Goal: Transaction & Acquisition: Purchase product/service

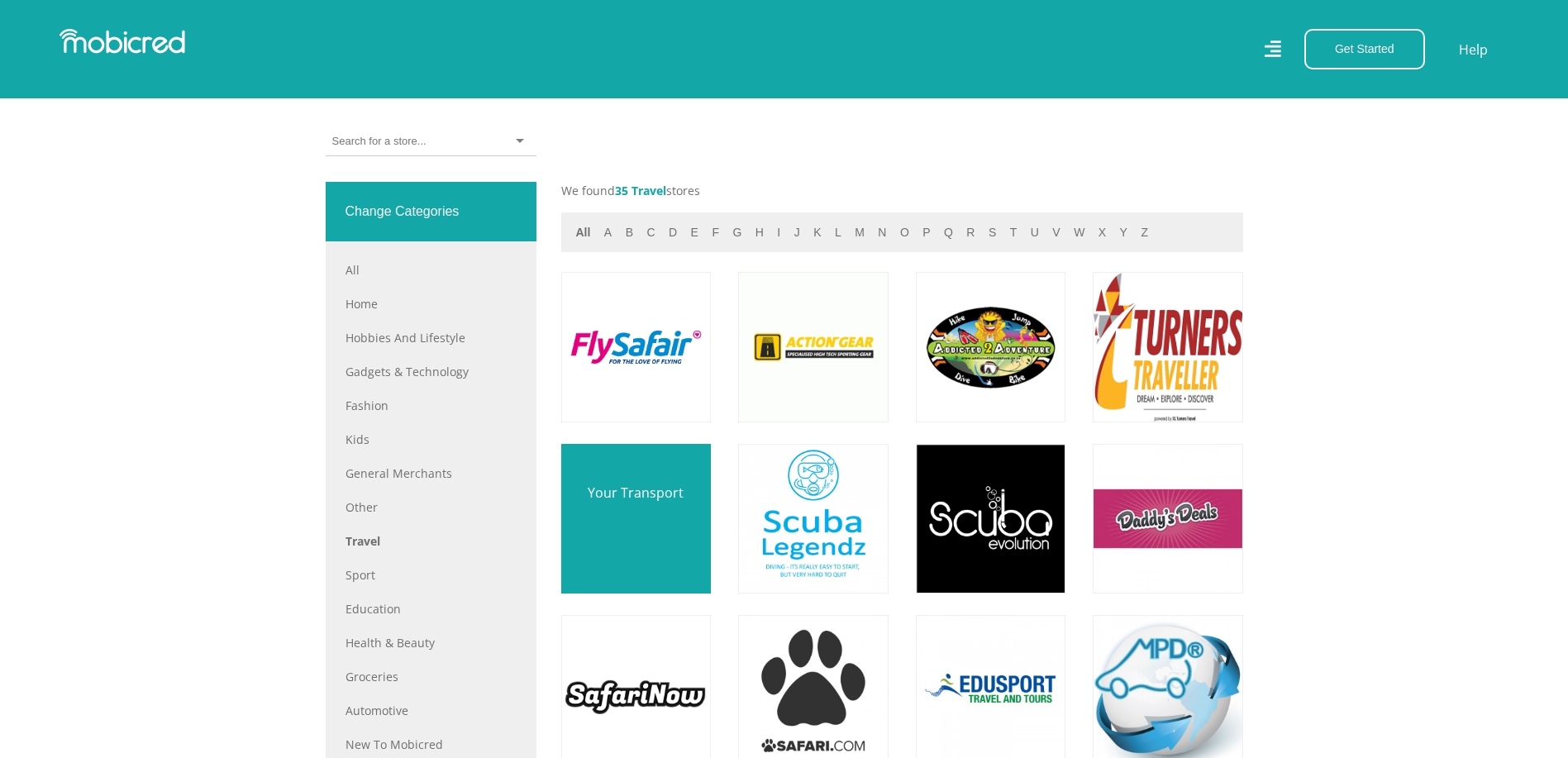
scroll to position [661, 0]
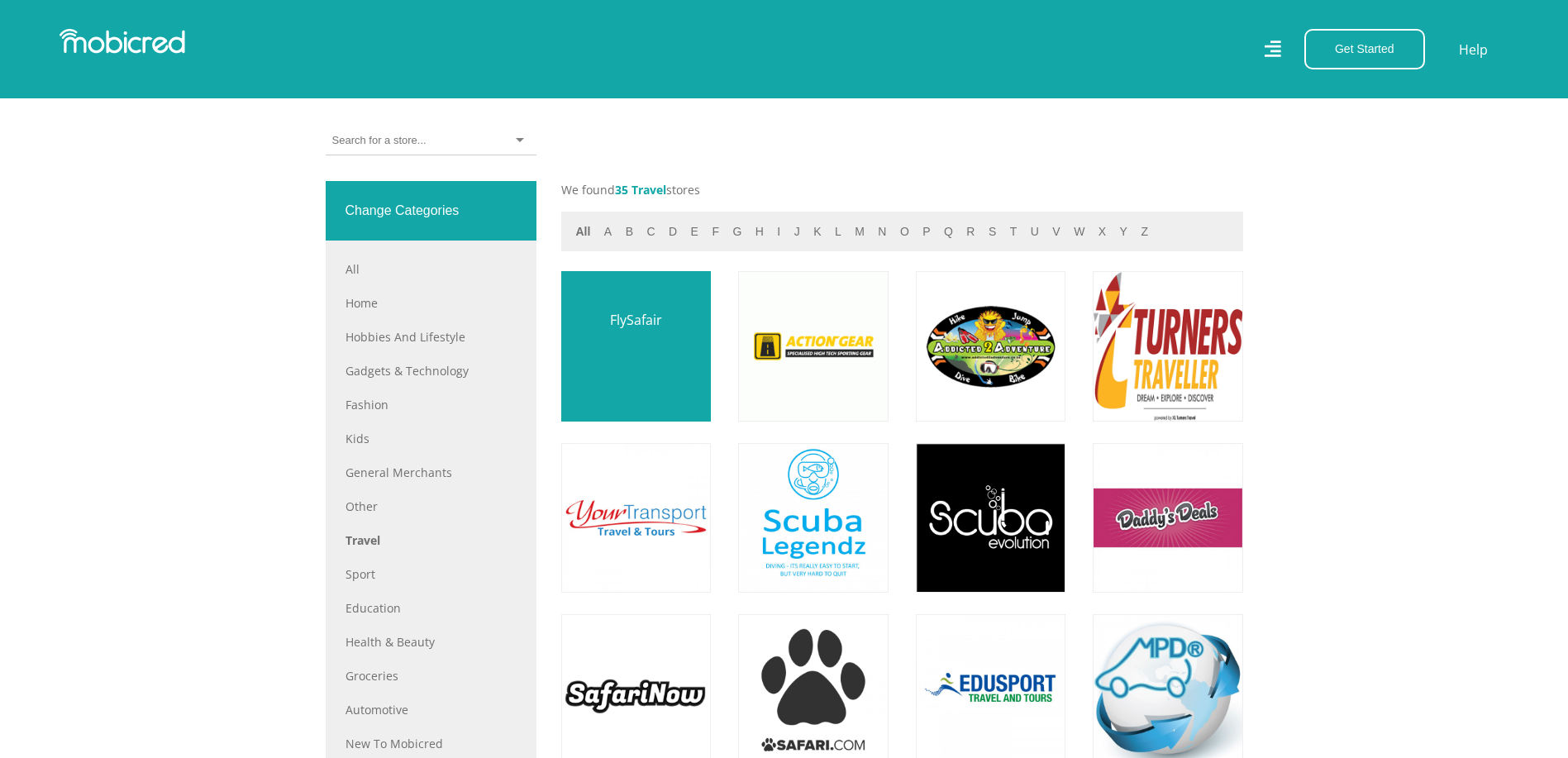
click at [621, 377] on link at bounding box center [635, 347] width 176 height 176
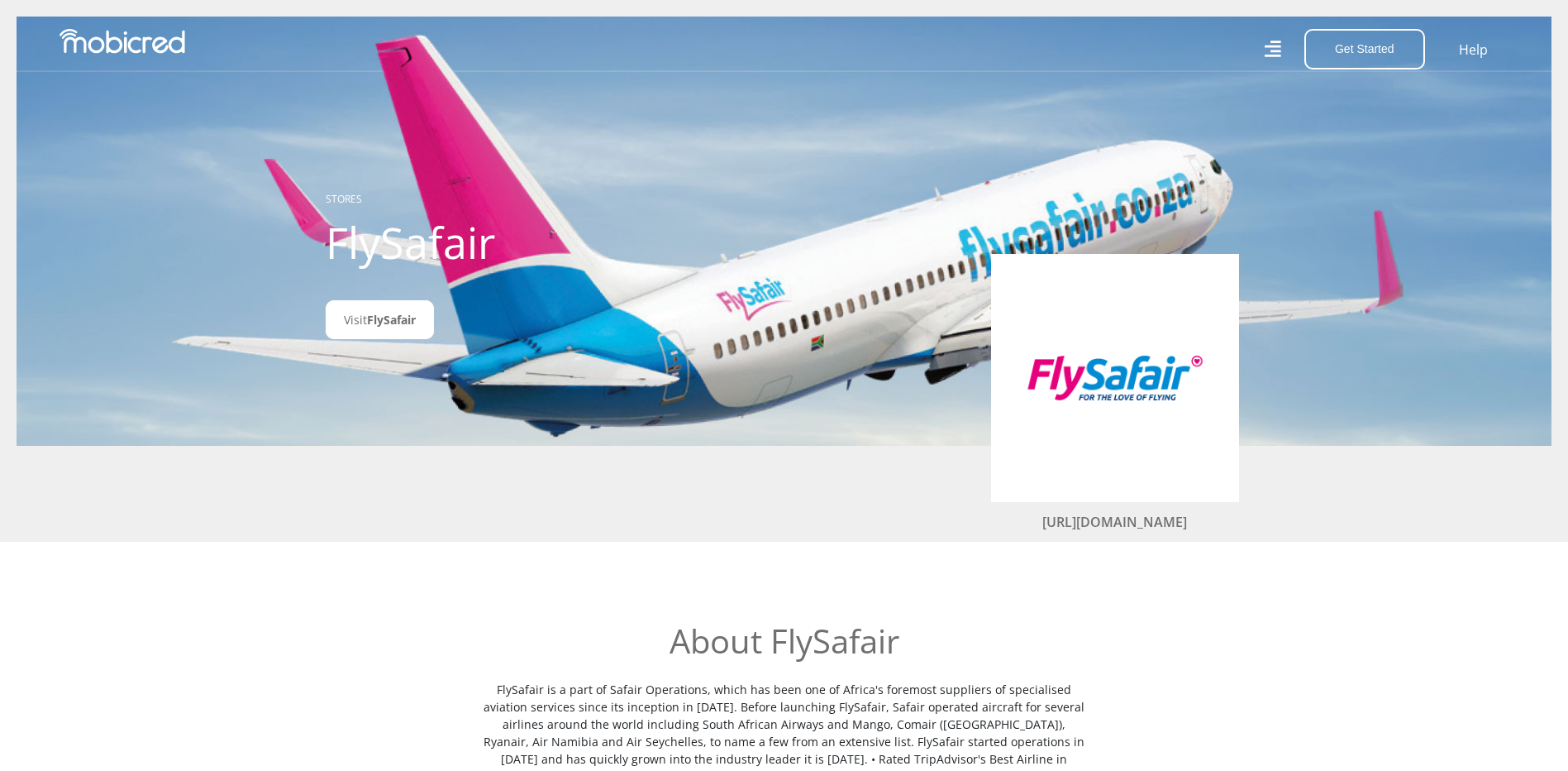
click at [656, 623] on section "About FlySafair" at bounding box center [784, 763] width 1568 height 365
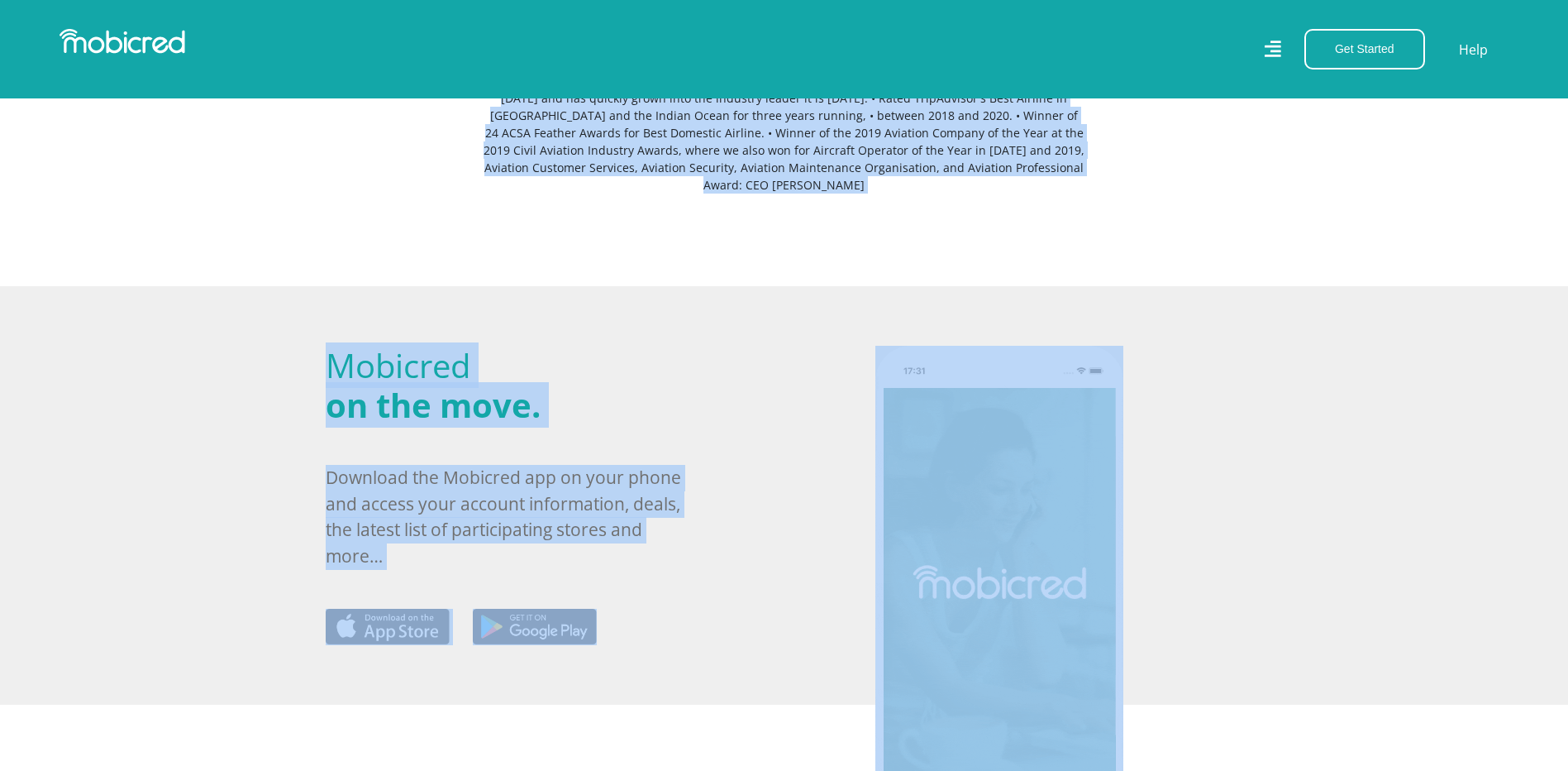
scroll to position [815, 0]
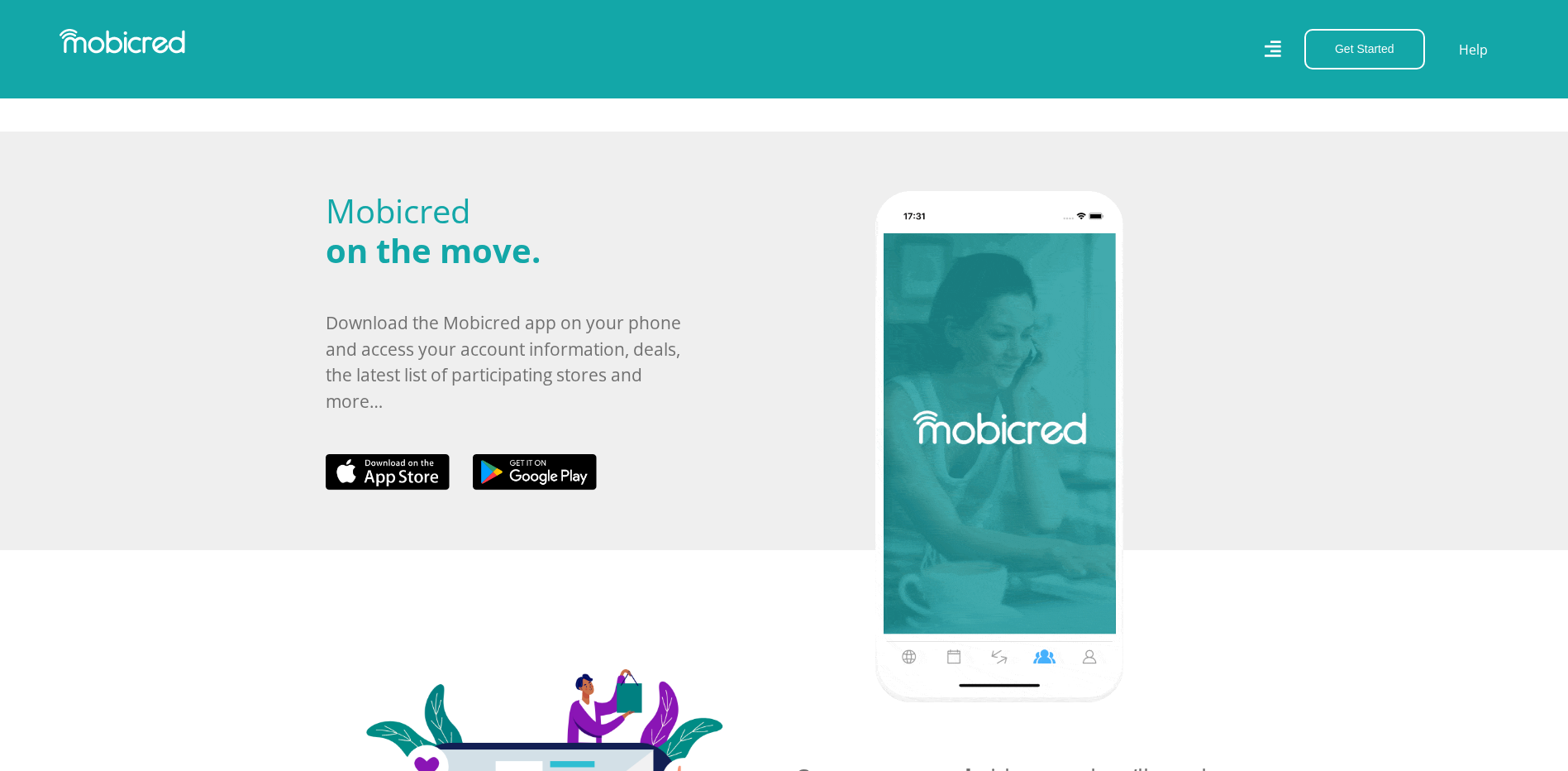
drag, startPoint x: 659, startPoint y: 647, endPoint x: 315, endPoint y: 149, distance: 605.3
click at [315, 149] on body "Stores Categories Mall About Us For Merchants For Developers Help Sign Up Sign …" at bounding box center [784, 332] width 1568 height 2293
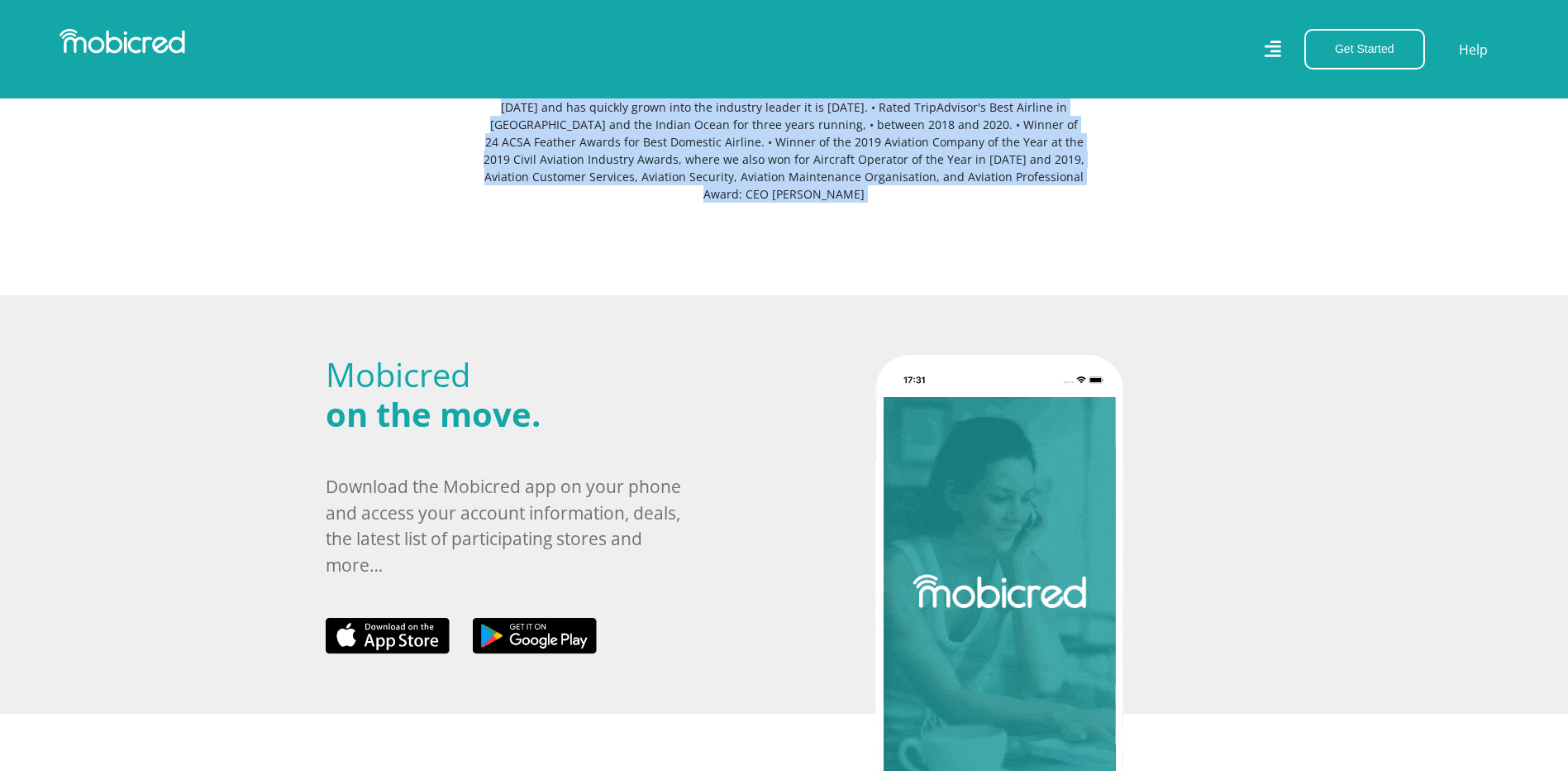
scroll to position [650, 0]
click at [873, 214] on div "About FlySafair" at bounding box center [784, 114] width 942 height 286
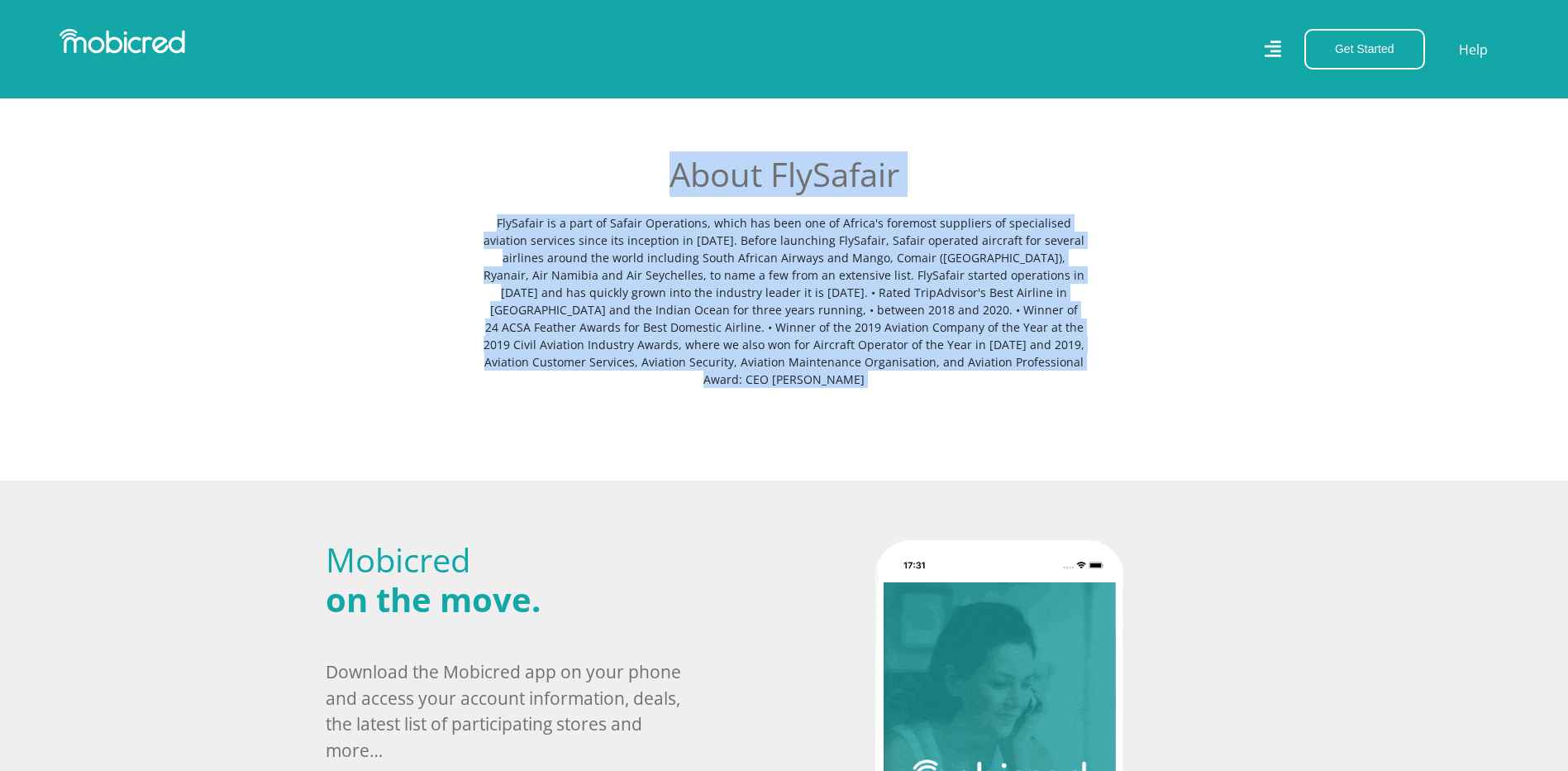
scroll to position [236, 0]
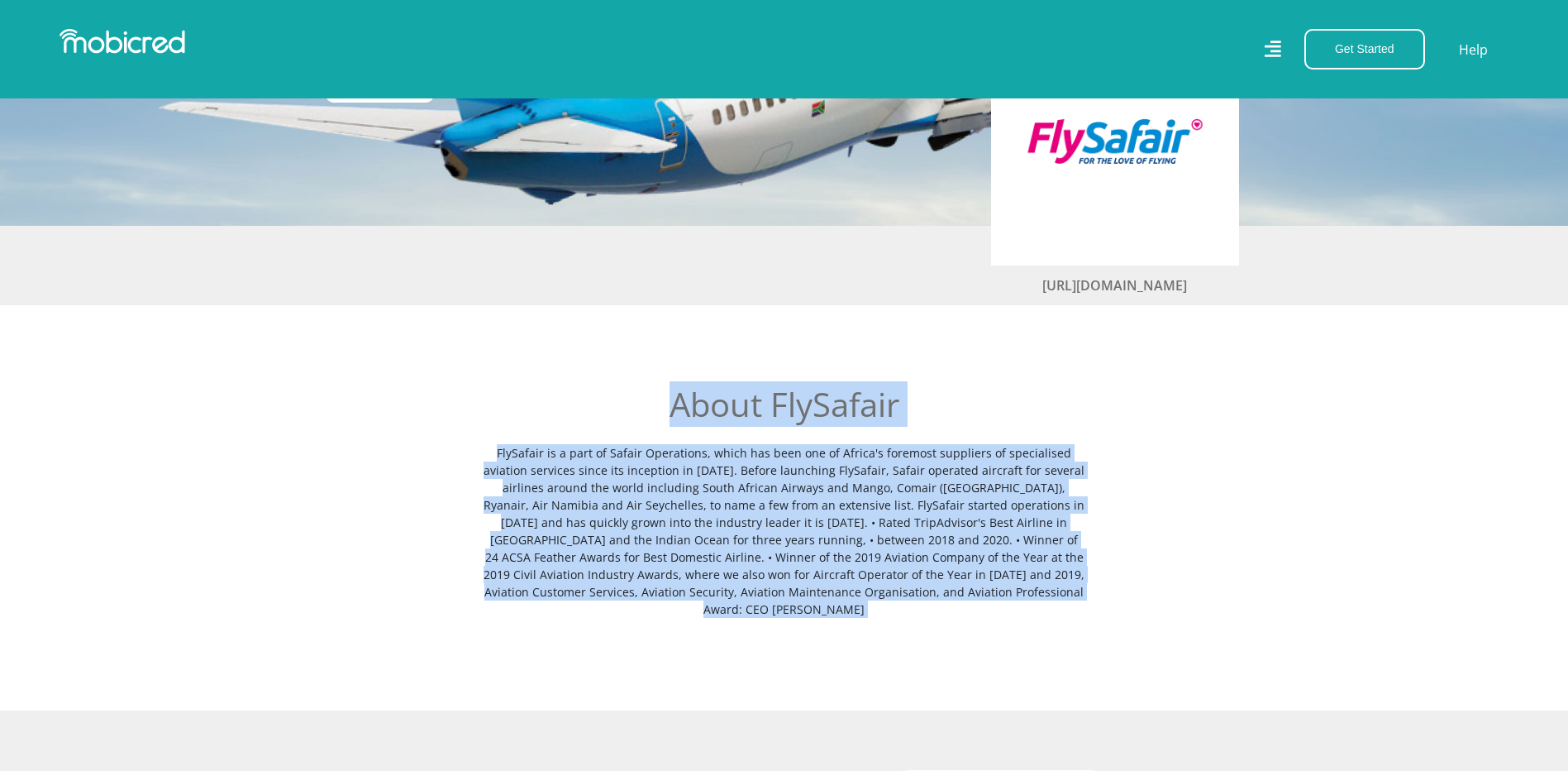
click at [908, 409] on h2 "About FlySafair" at bounding box center [784, 404] width 603 height 40
click at [893, 410] on h2 "About FlySafair" at bounding box center [784, 404] width 603 height 40
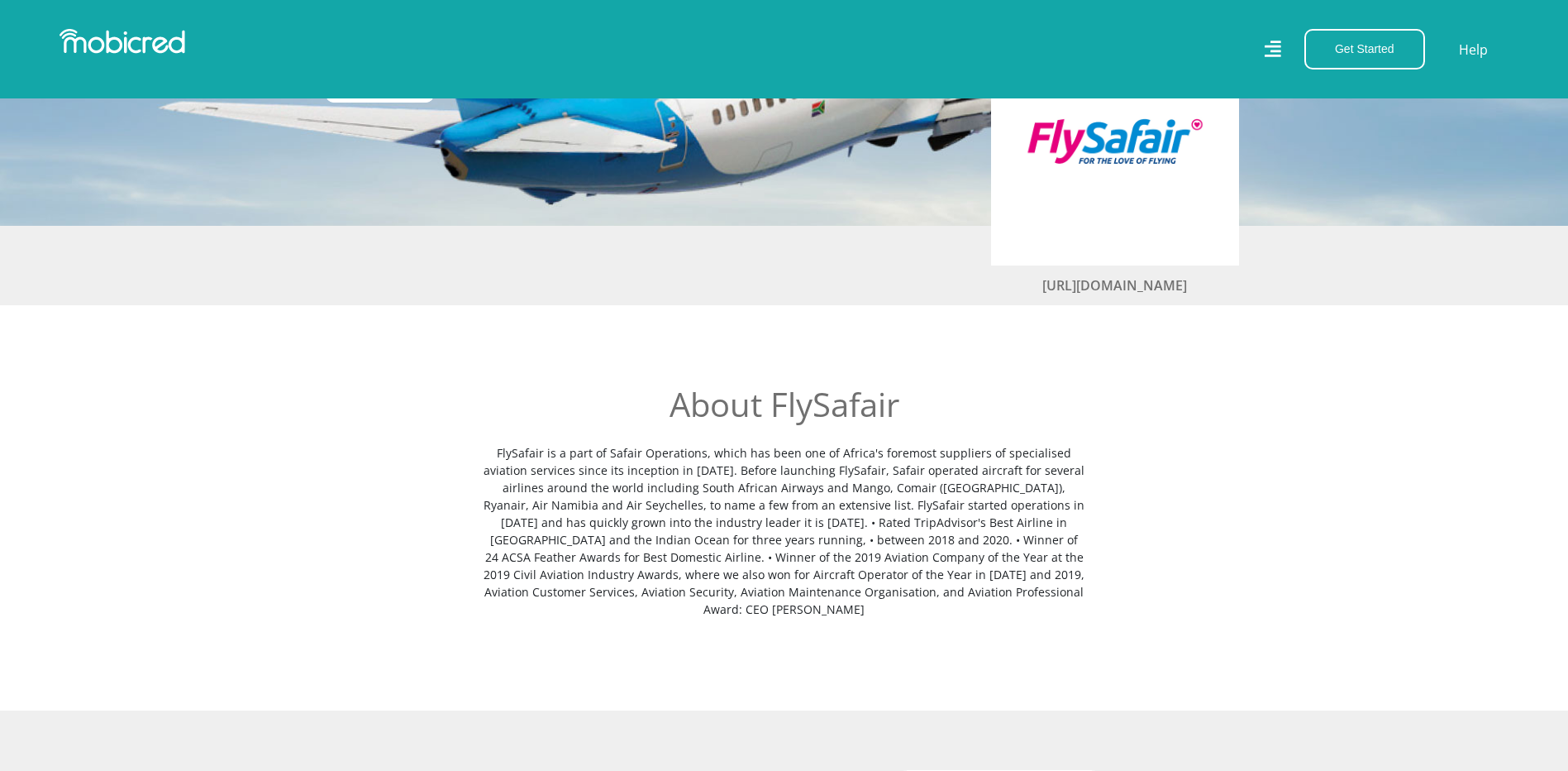
click at [883, 281] on section "[URL][DOMAIN_NAME]" at bounding box center [784, 265] width 1568 height 79
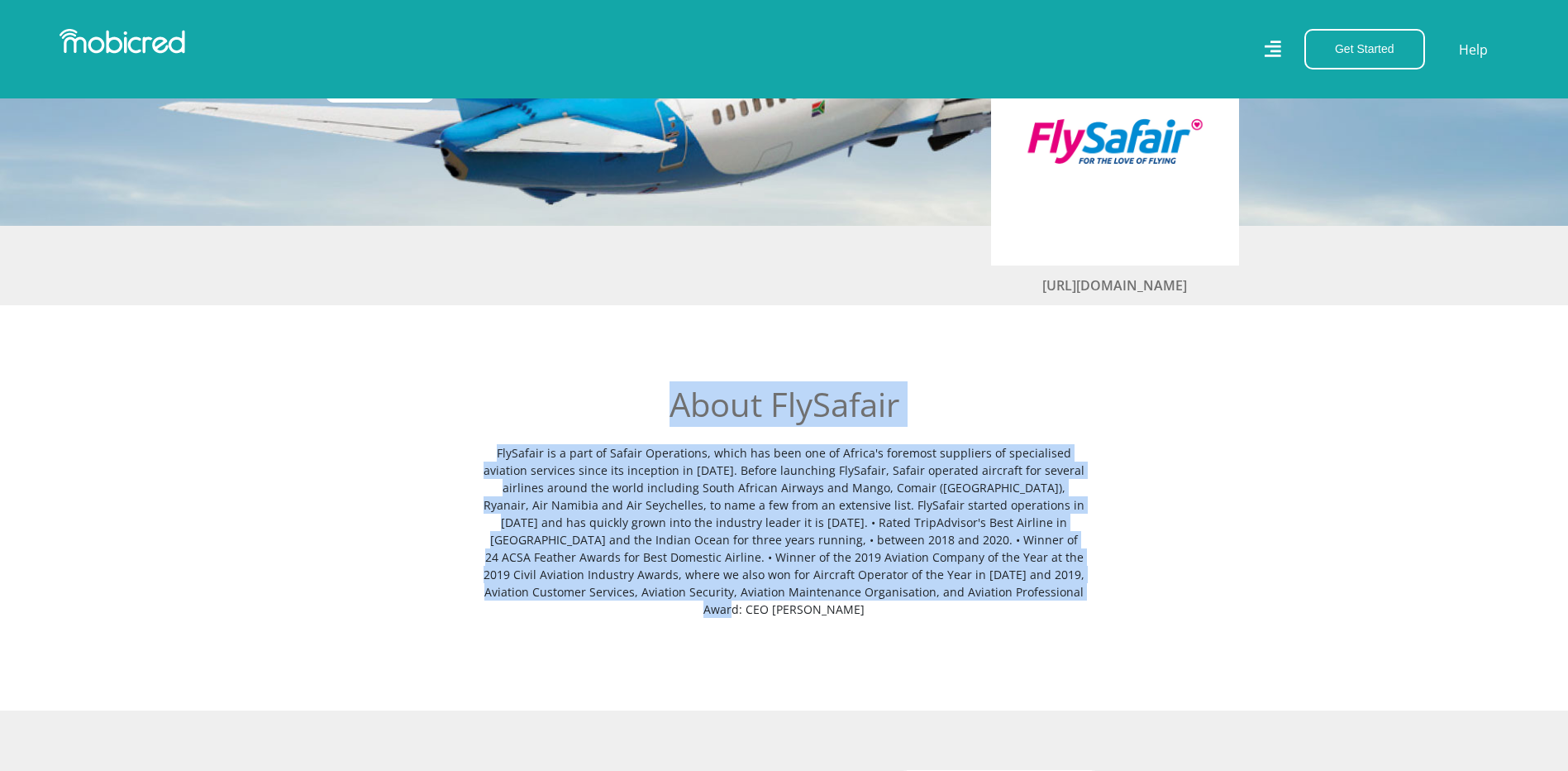
drag, startPoint x: 664, startPoint y: 409, endPoint x: 1101, endPoint y: 607, distance: 479.8
click at [1101, 607] on div "About FlySafair" at bounding box center [784, 527] width 942 height 286
